Goal: Information Seeking & Learning: Learn about a topic

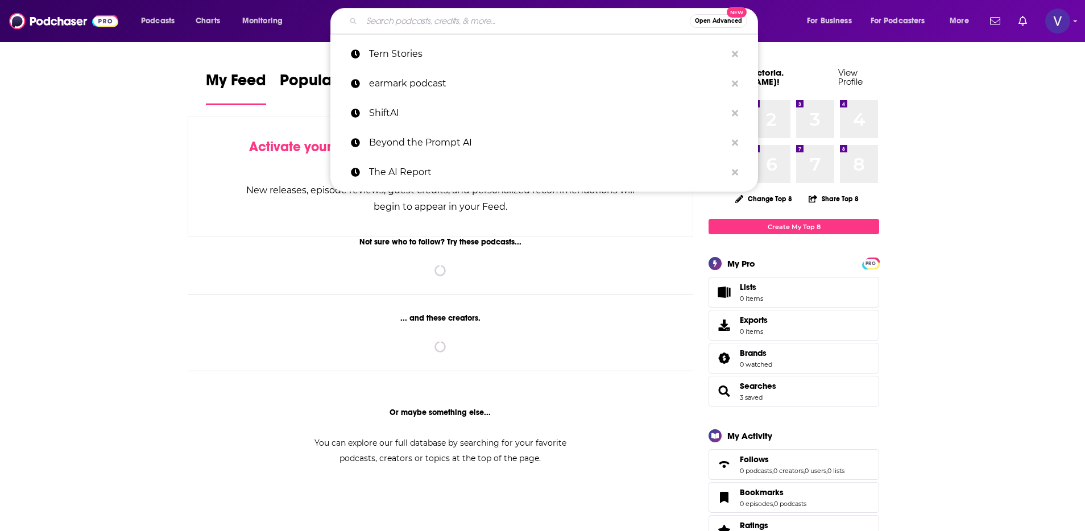
click at [490, 30] on input "Search podcasts, credits, & more..." at bounding box center [526, 21] width 328 height 18
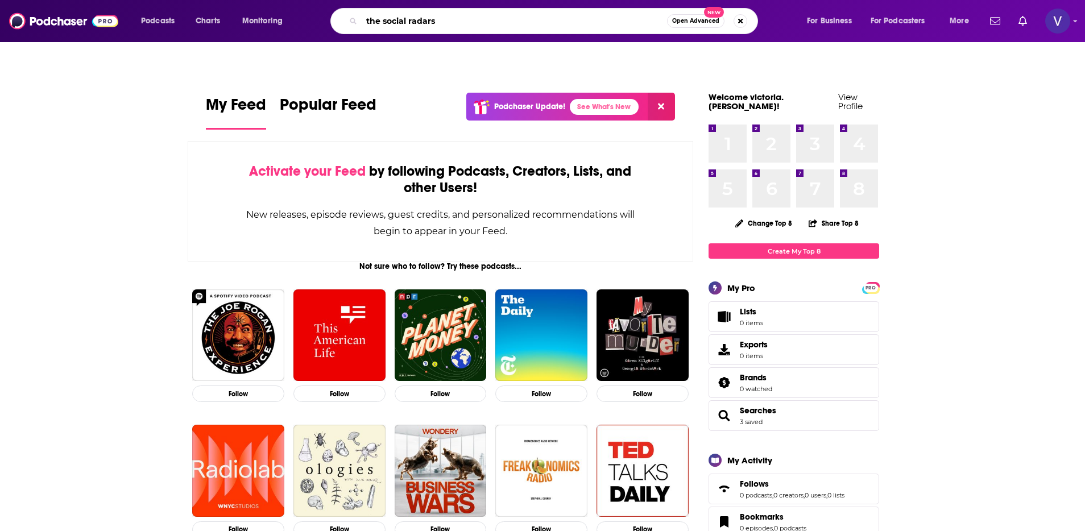
type input "the social radars"
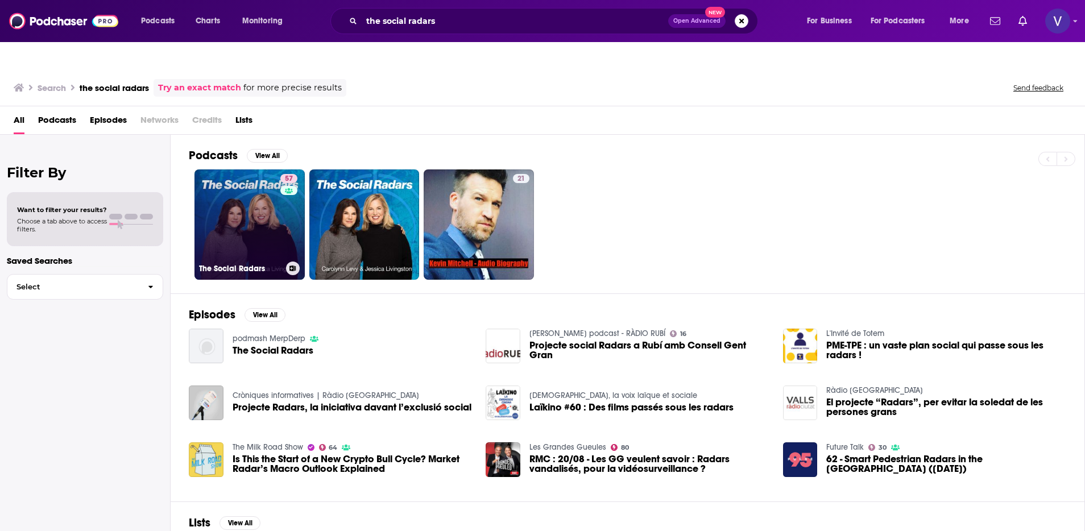
click at [274, 181] on link "57 The Social Radars" at bounding box center [249, 224] width 110 height 110
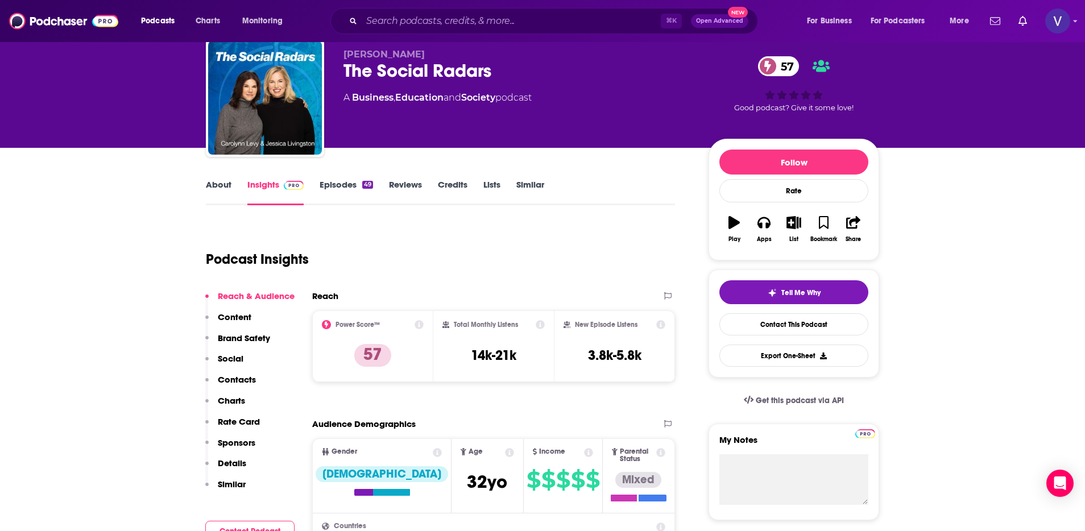
scroll to position [61, 0]
click at [758, 211] on button "Apps" at bounding box center [764, 229] width 30 height 41
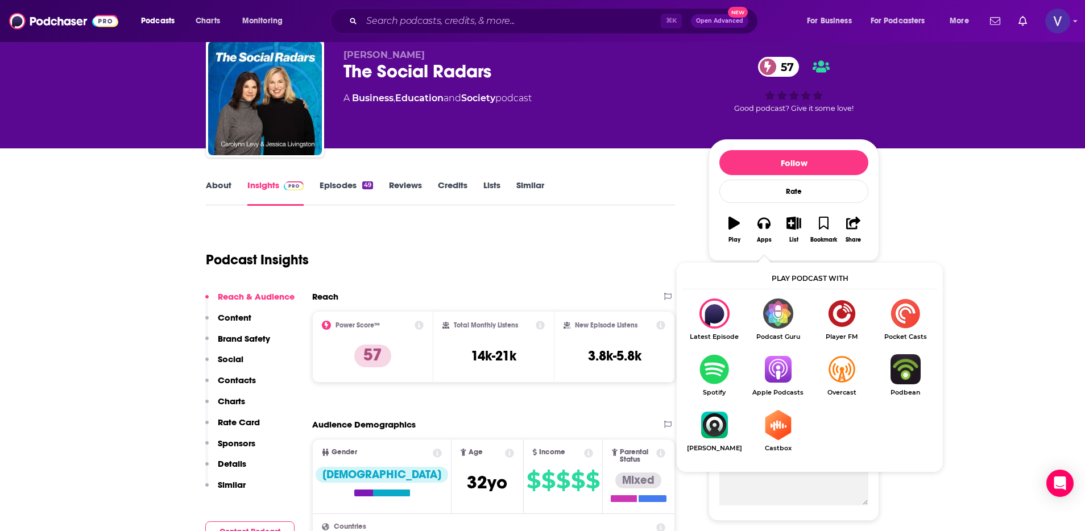
click at [578, 226] on div "Podcast Insights" at bounding box center [436, 253] width 460 height 58
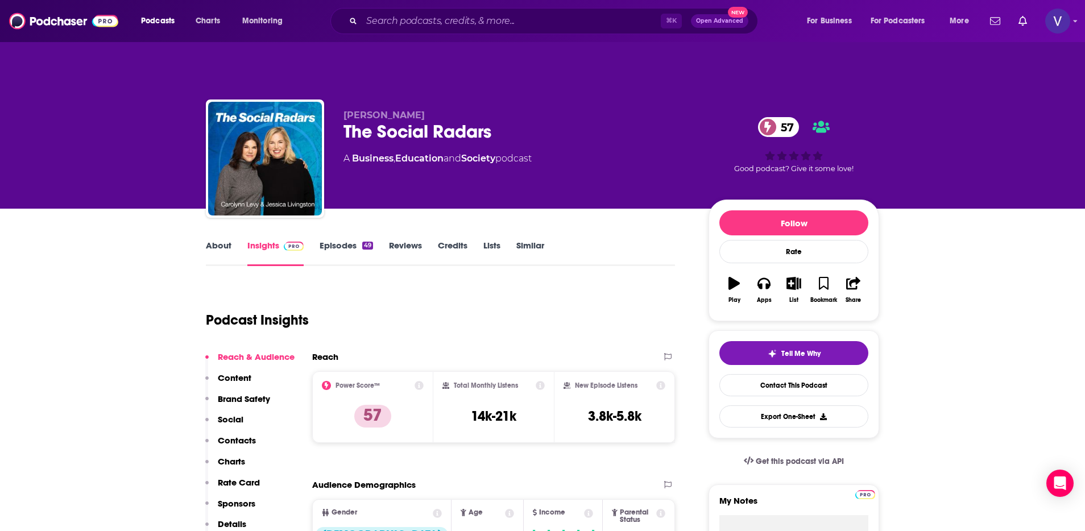
scroll to position [0, 0]
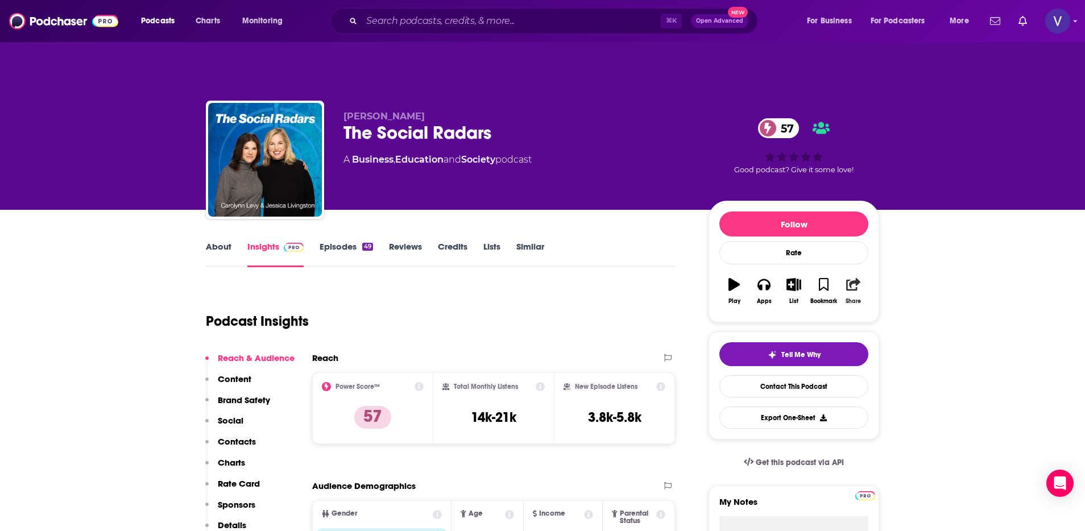
click at [850, 278] on icon "button" at bounding box center [853, 284] width 14 height 13
click at [222, 241] on link "About" at bounding box center [219, 254] width 26 height 26
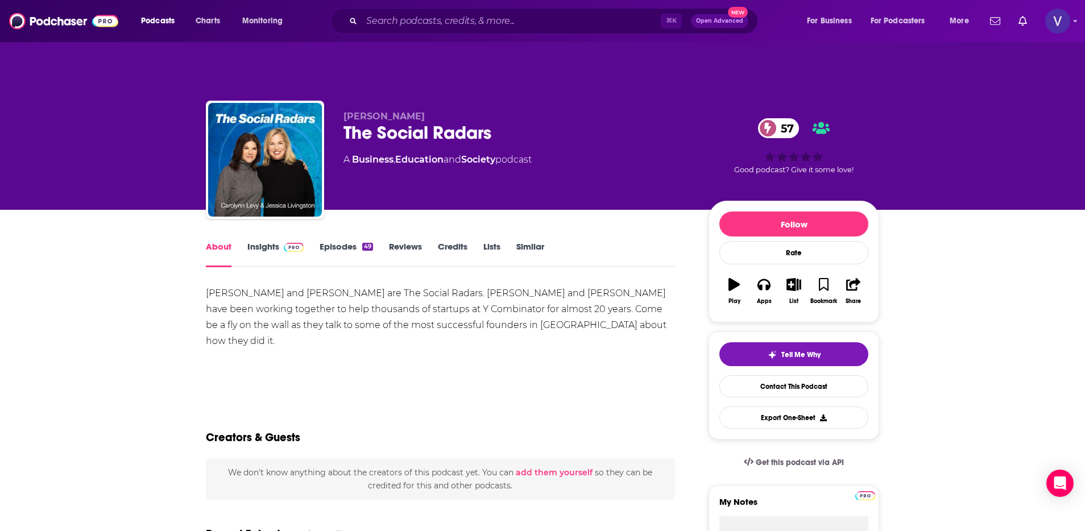
click at [262, 241] on link "Insights" at bounding box center [275, 254] width 56 height 26
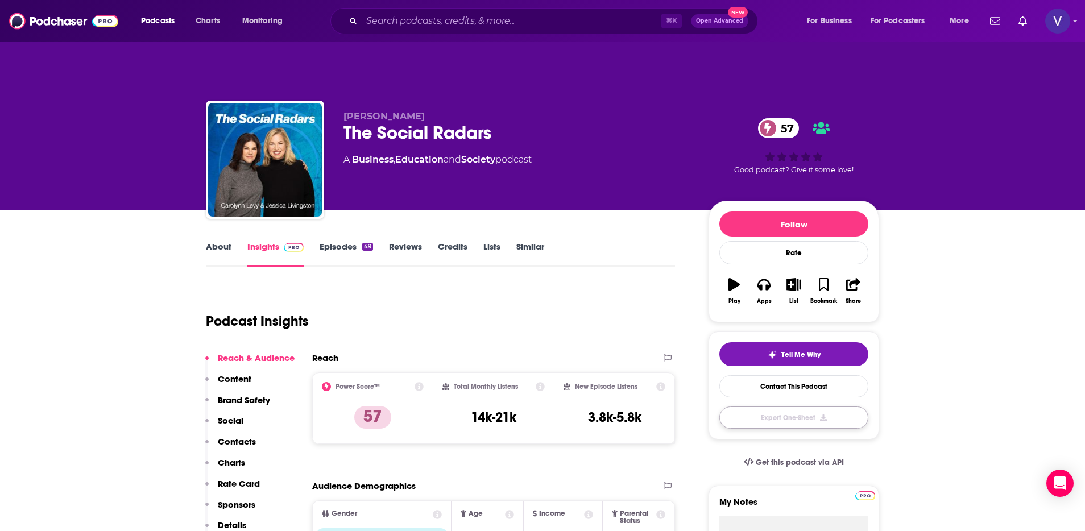
click at [740, 407] on button "Export One-Sheet" at bounding box center [793, 418] width 149 height 22
